Goal: Entertainment & Leisure: Consume media (video, audio)

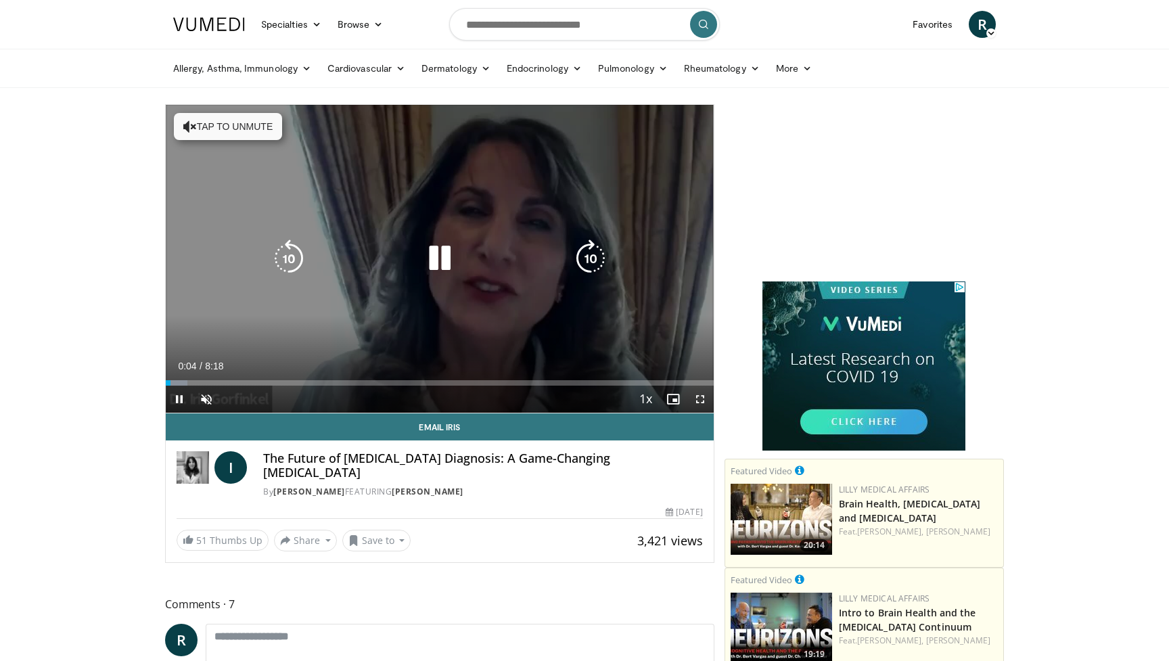
click at [447, 251] on icon "Video Player" at bounding box center [440, 258] width 38 height 38
